Goal: Browse casually

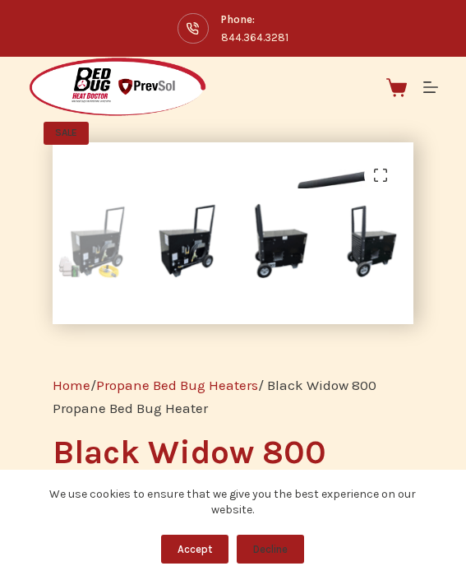
click at [237, 313] on div "SALE 🔍" at bounding box center [233, 233] width 361 height 182
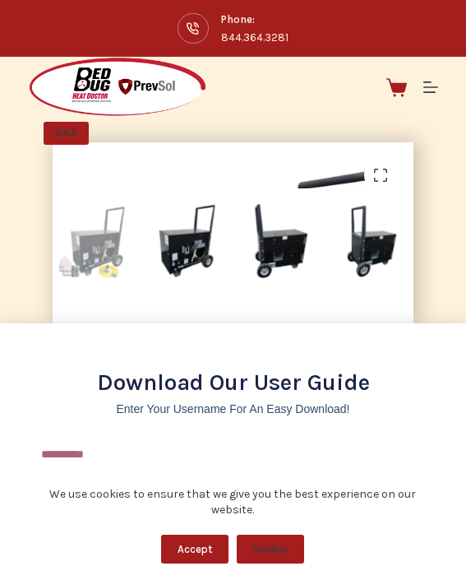
click at [228, 310] on div "Download Our User Guide Enter Your Username for an Easy Download! Email Downloa…" at bounding box center [233, 290] width 466 height 580
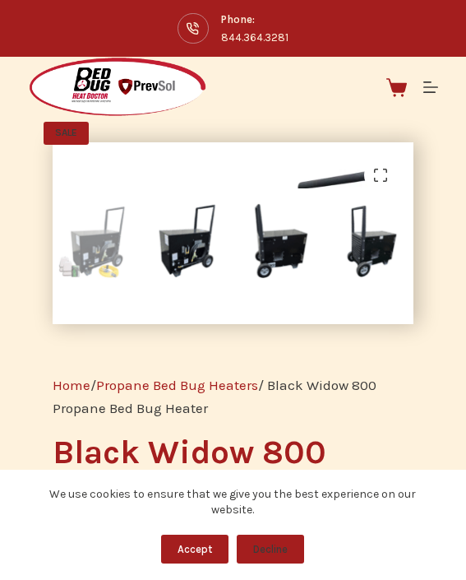
click at [282, 308] on div "SALE 🔍" at bounding box center [233, 233] width 361 height 182
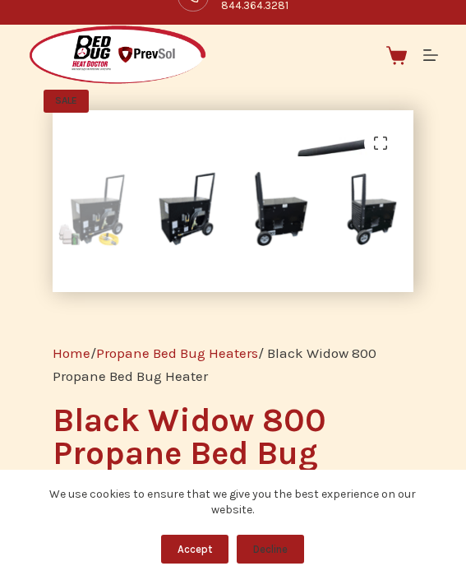
click at [220, 125] on div "SALE 🔍" at bounding box center [233, 201] width 410 height 231
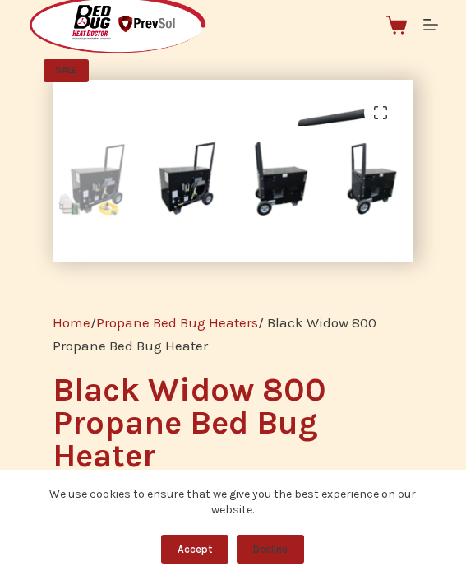
scroll to position [66, 0]
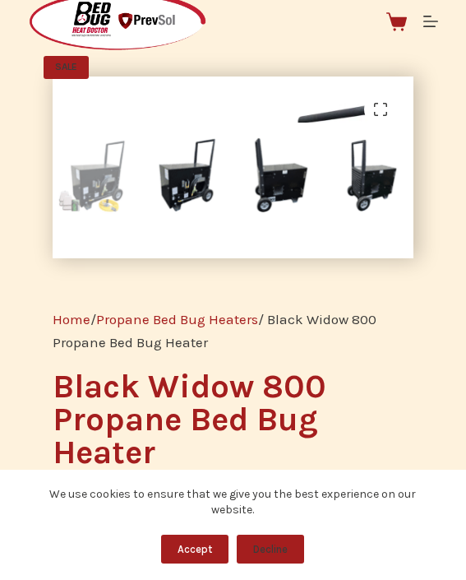
click at [274, 124] on li at bounding box center [279, 169] width 93 height 93
click at [303, 96] on img at bounding box center [239, 262] width 373 height 373
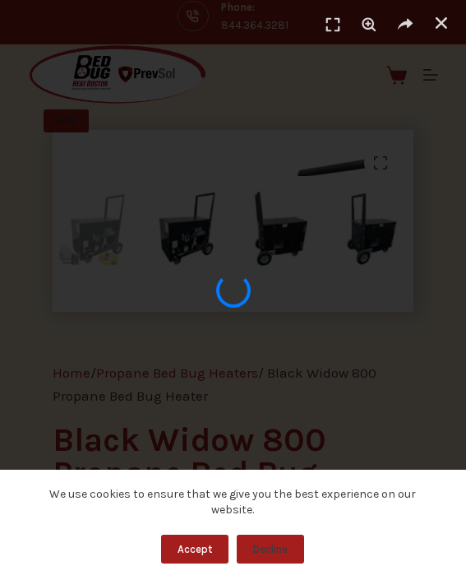
scroll to position [0, 0]
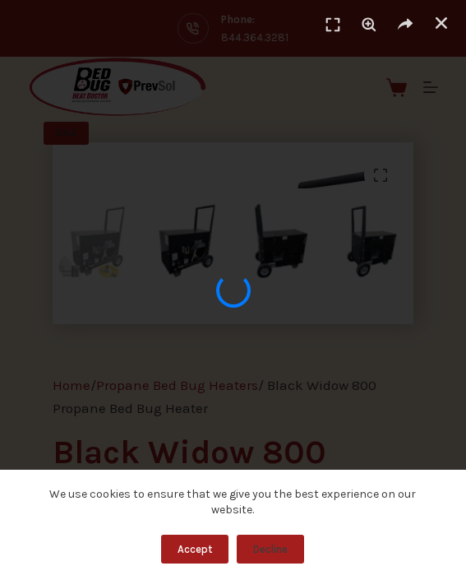
click at [188, 340] on div "1 / 1" at bounding box center [233, 290] width 466 height 465
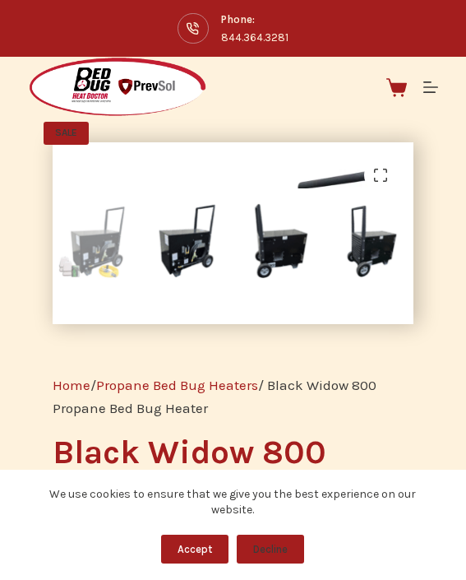
click at [295, 188] on img at bounding box center [239, 328] width 373 height 373
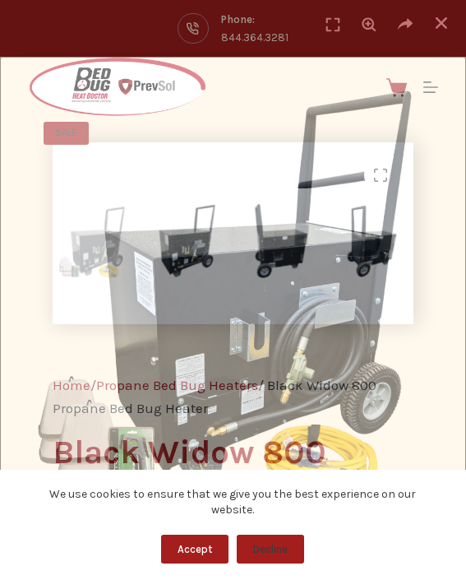
click at [176, 248] on div "1 / 1" at bounding box center [233, 290] width 466 height 465
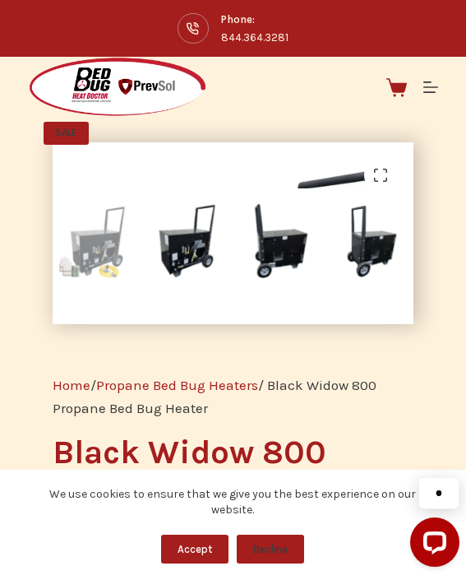
click at [183, 234] on img at bounding box center [186, 241] width 81 height 81
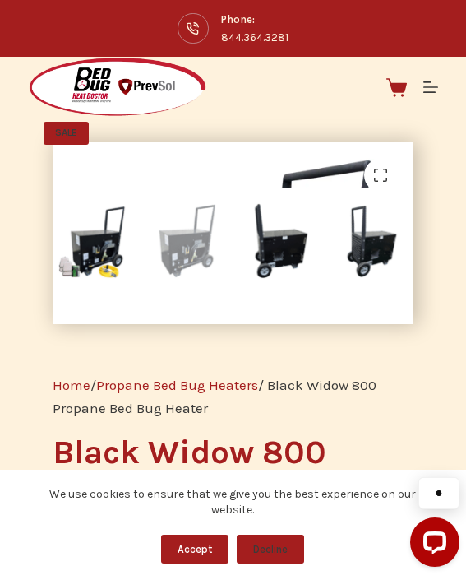
click at [254, 288] on div "SALE 🔍" at bounding box center [233, 233] width 361 height 182
click at [301, 237] on img at bounding box center [279, 241] width 81 height 81
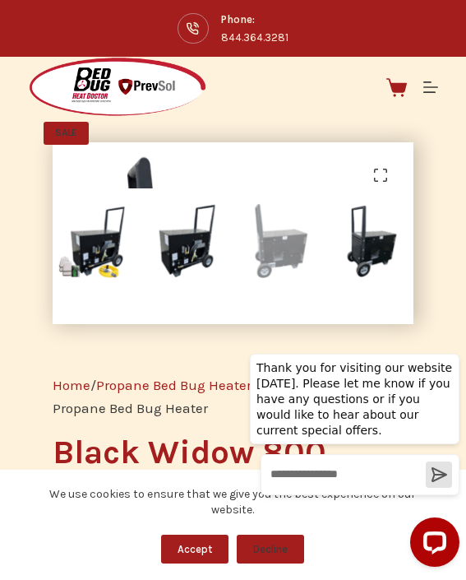
click at [232, 140] on div "SALE 🔍" at bounding box center [233, 233] width 410 height 231
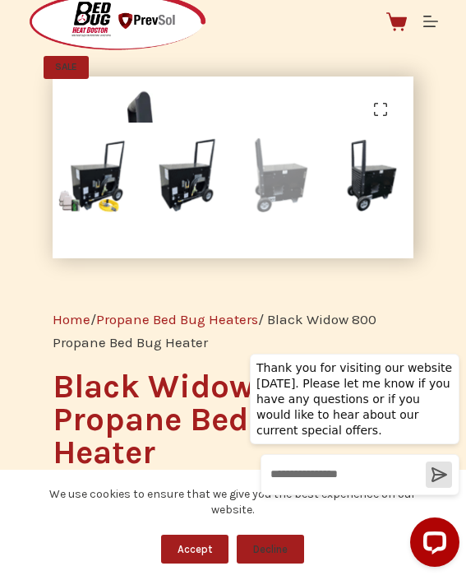
click at [227, 256] on div "SALE 🔍" at bounding box center [233, 167] width 361 height 182
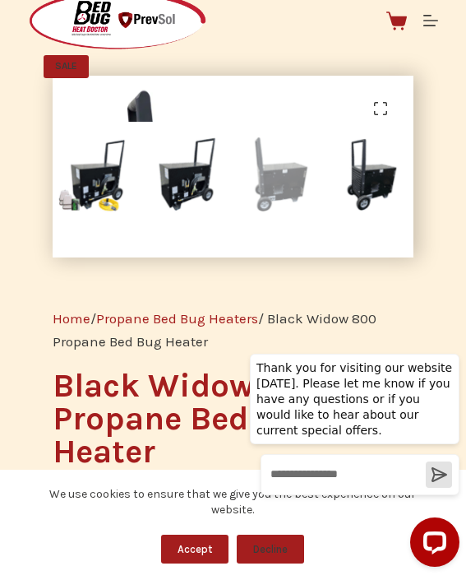
scroll to position [99, 0]
